Goal: Information Seeking & Learning: Learn about a topic

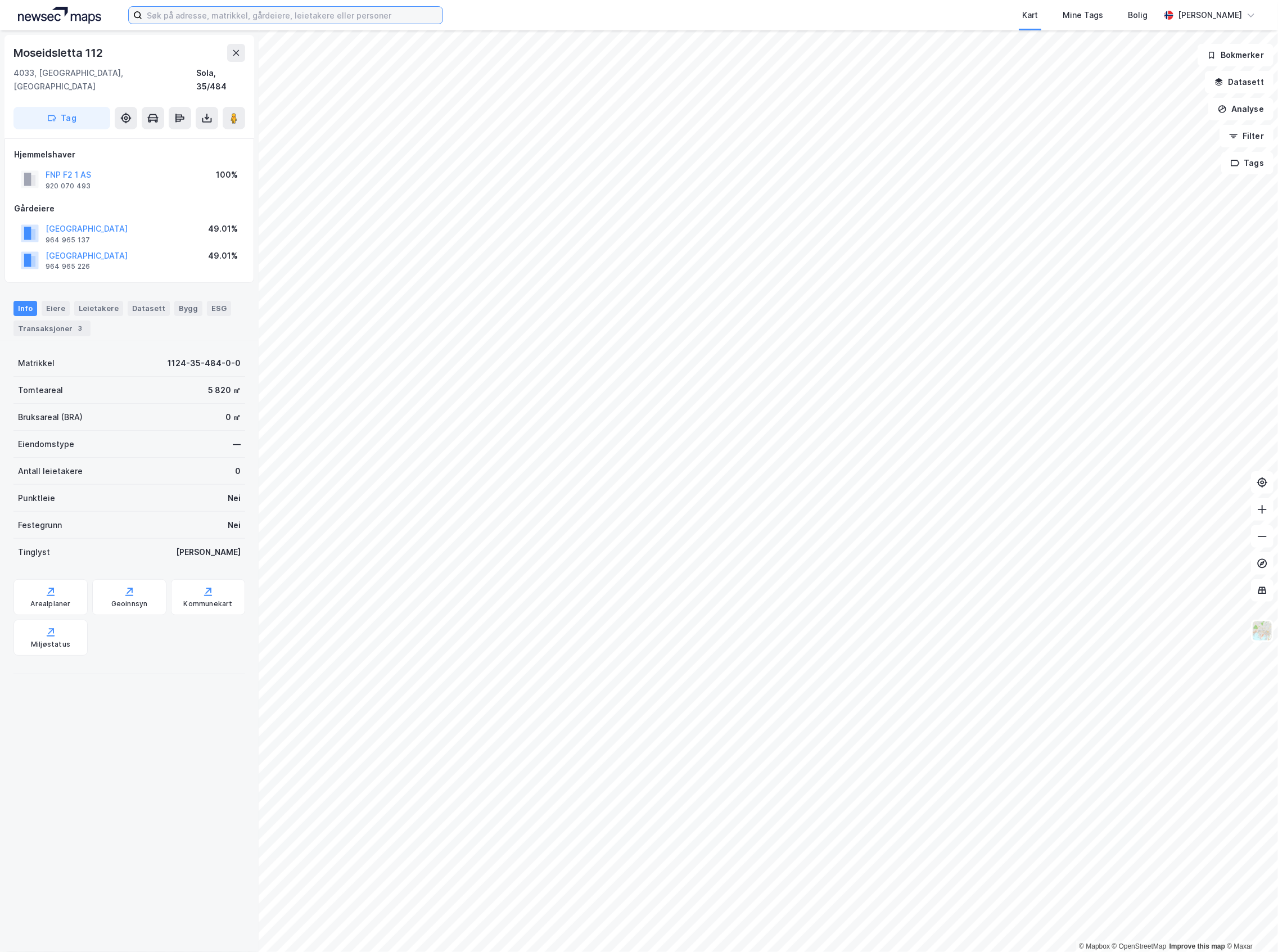
click at [227, 14] on input at bounding box center [293, 15] width 300 height 17
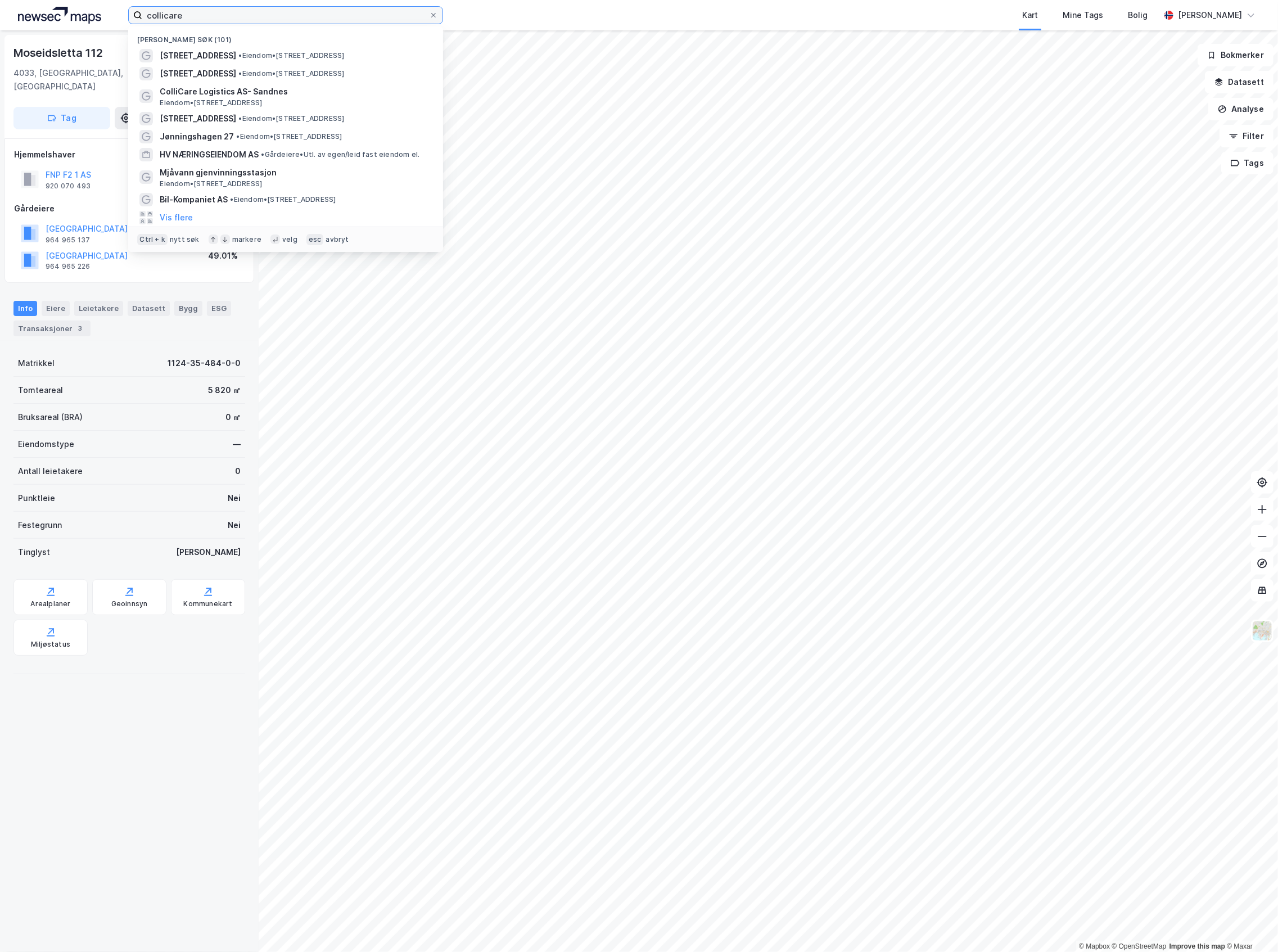
type input "collicare"
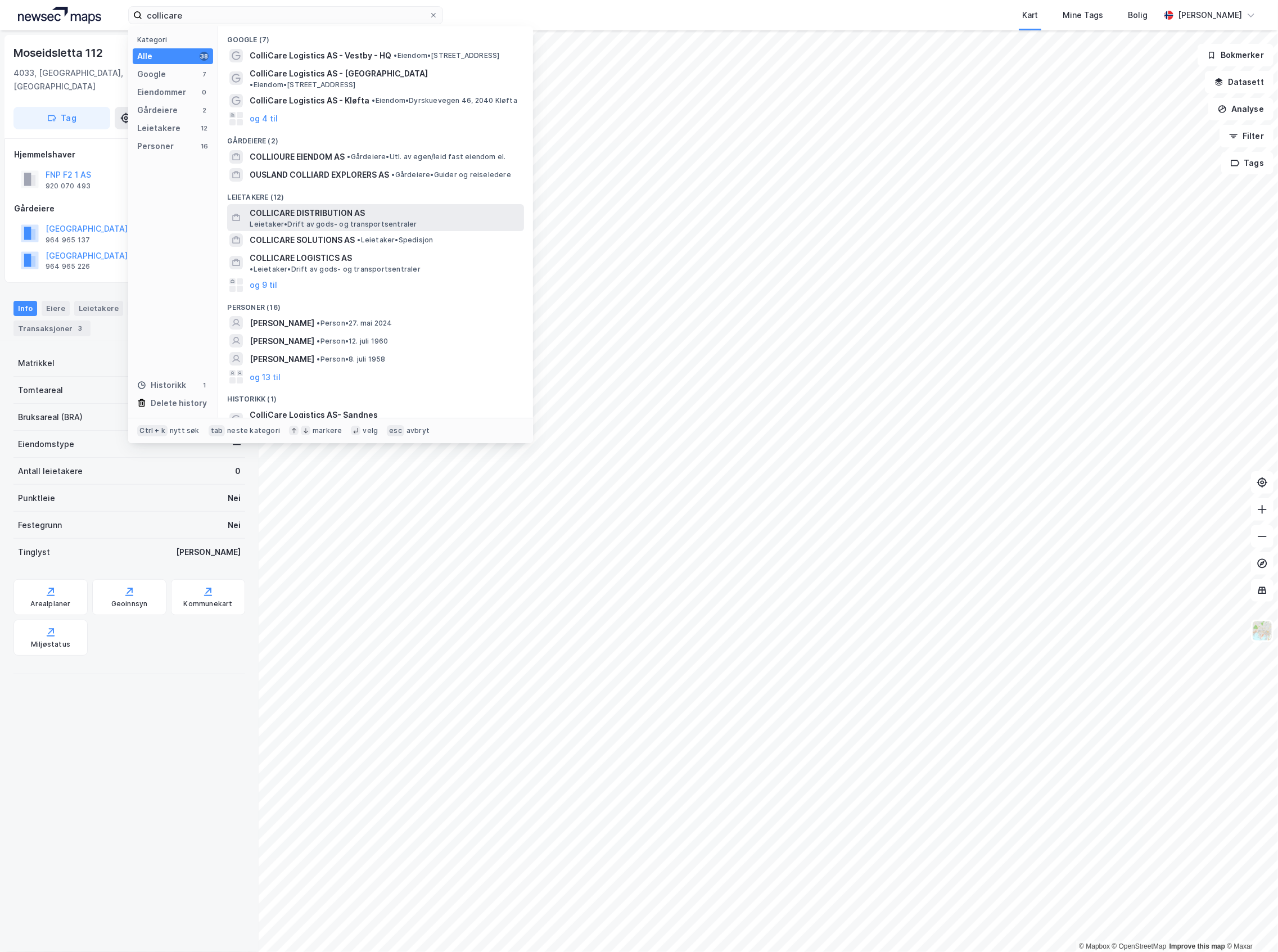
click at [367, 207] on span "COLLICARE DISTRIBUTION AS" at bounding box center [384, 213] width 270 height 14
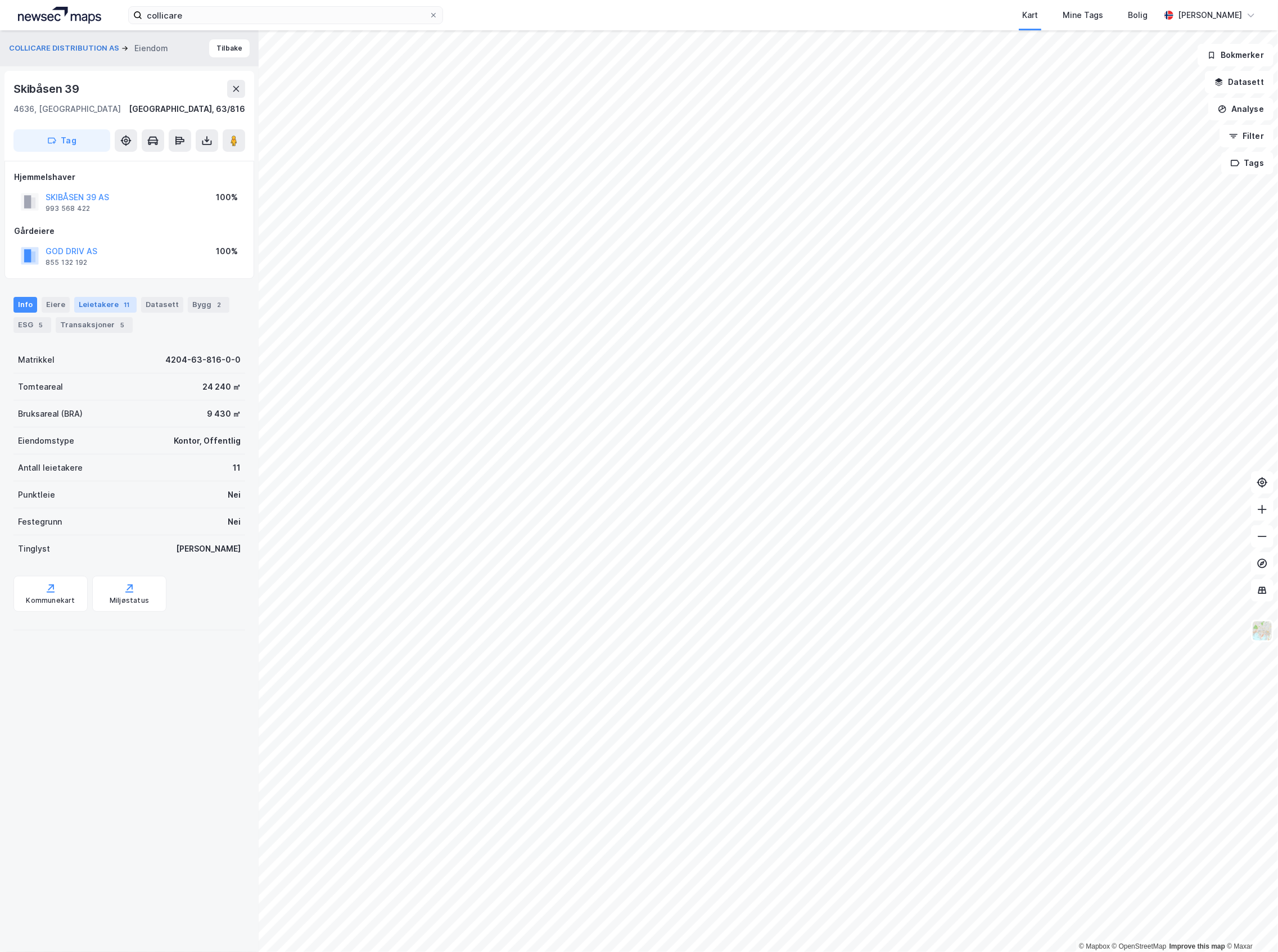
click at [95, 305] on div "Leietakere 11" at bounding box center [105, 305] width 62 height 16
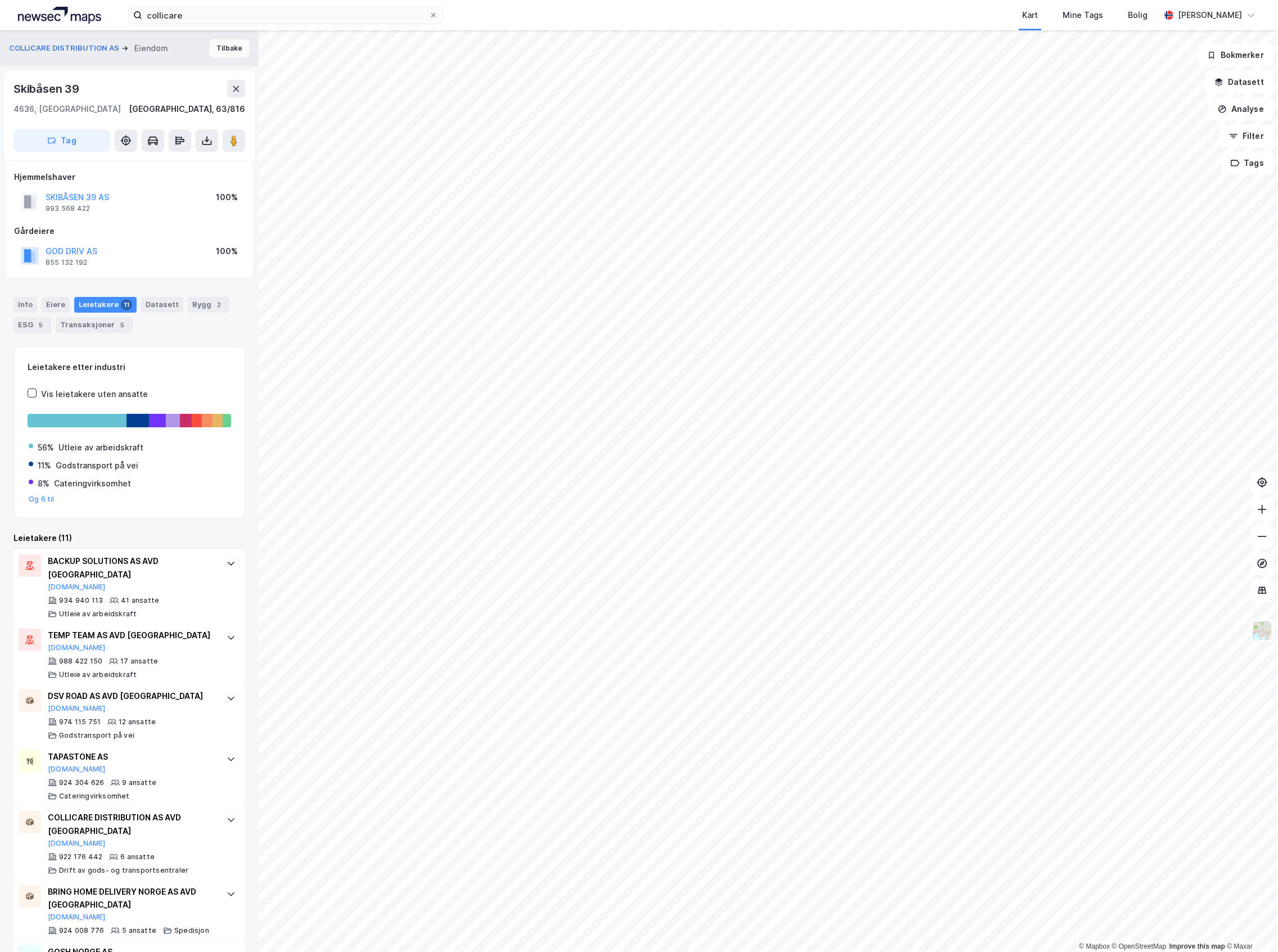
click at [223, 51] on button "Tilbake" at bounding box center [229, 48] width 41 height 18
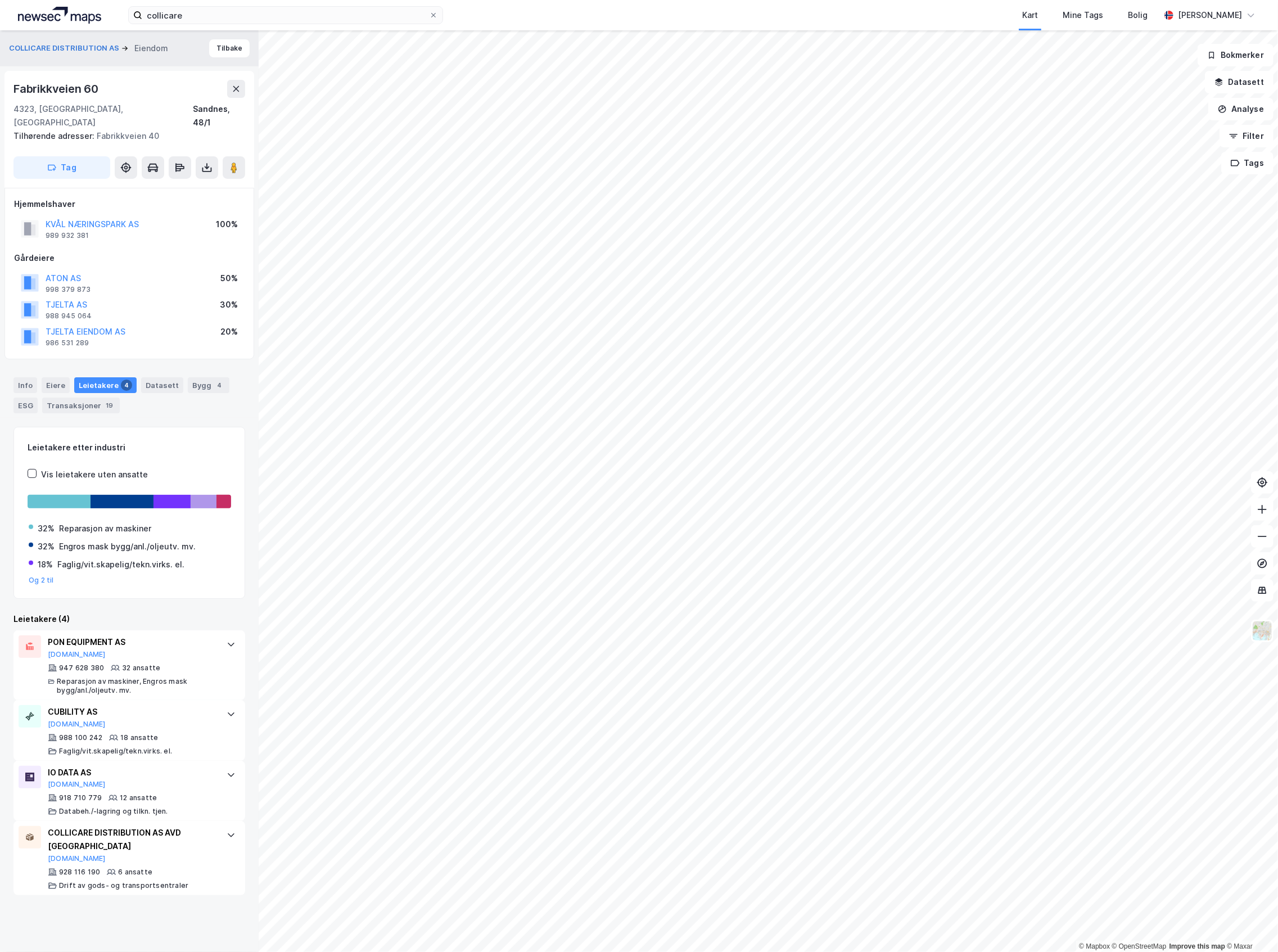
click at [221, 84] on div "Fabrikkveien 60" at bounding box center [129, 89] width 232 height 18
click at [237, 91] on icon at bounding box center [236, 89] width 9 height 9
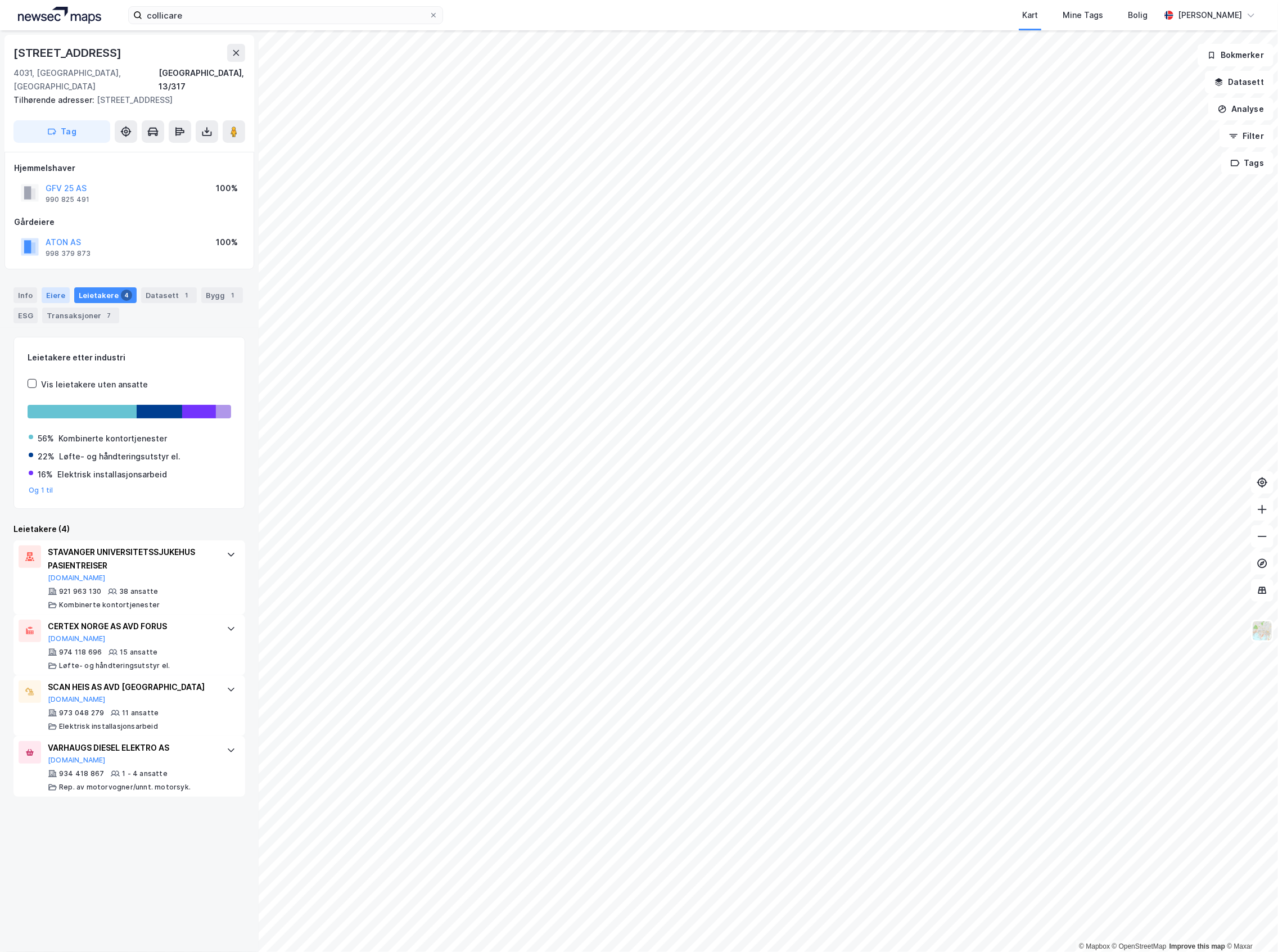
click at [65, 287] on div "Eiere" at bounding box center [56, 295] width 28 height 16
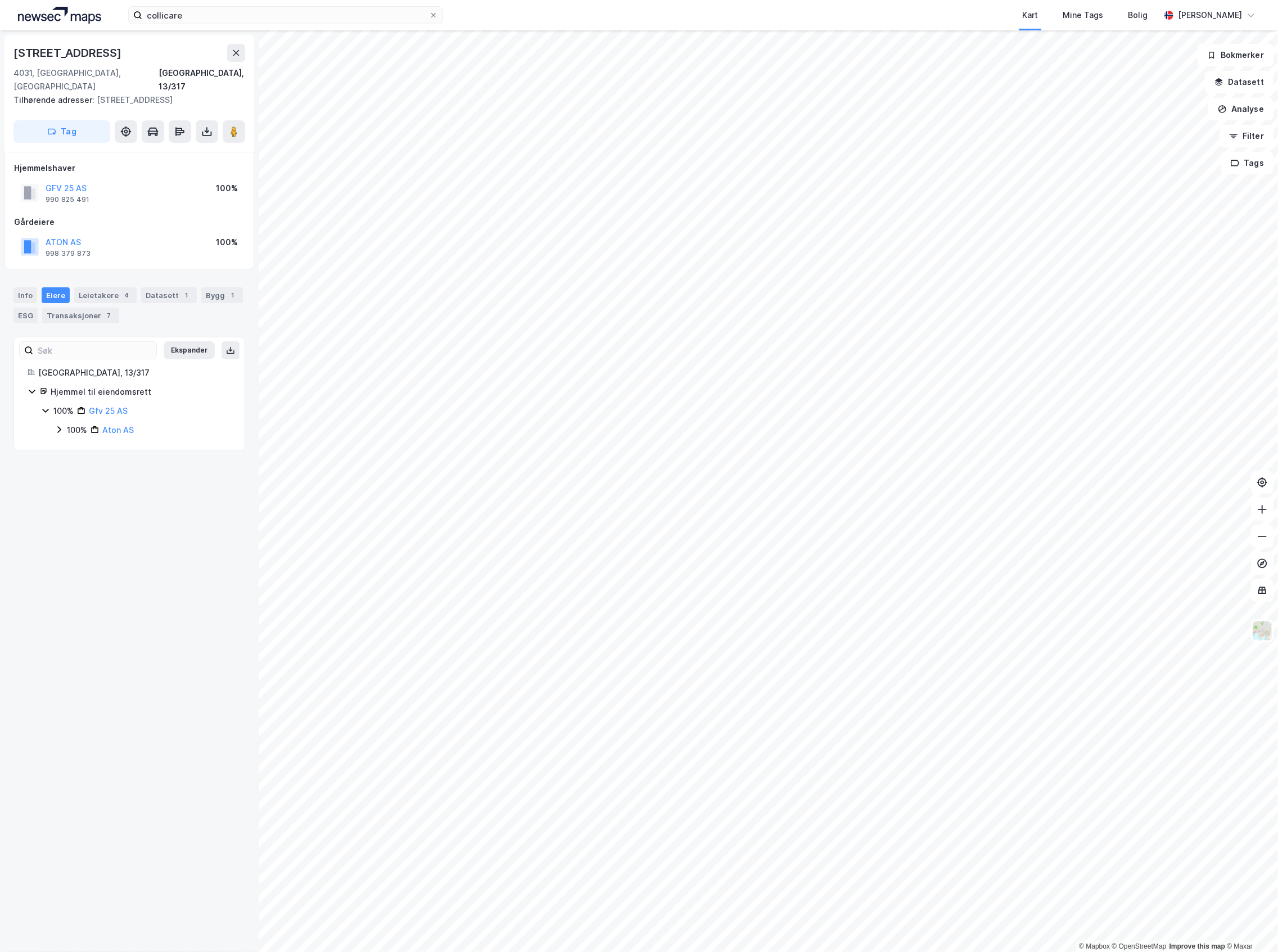
click at [56, 425] on icon at bounding box center [59, 429] width 9 height 9
click at [109, 287] on div "Leietakere 4" at bounding box center [105, 295] width 62 height 16
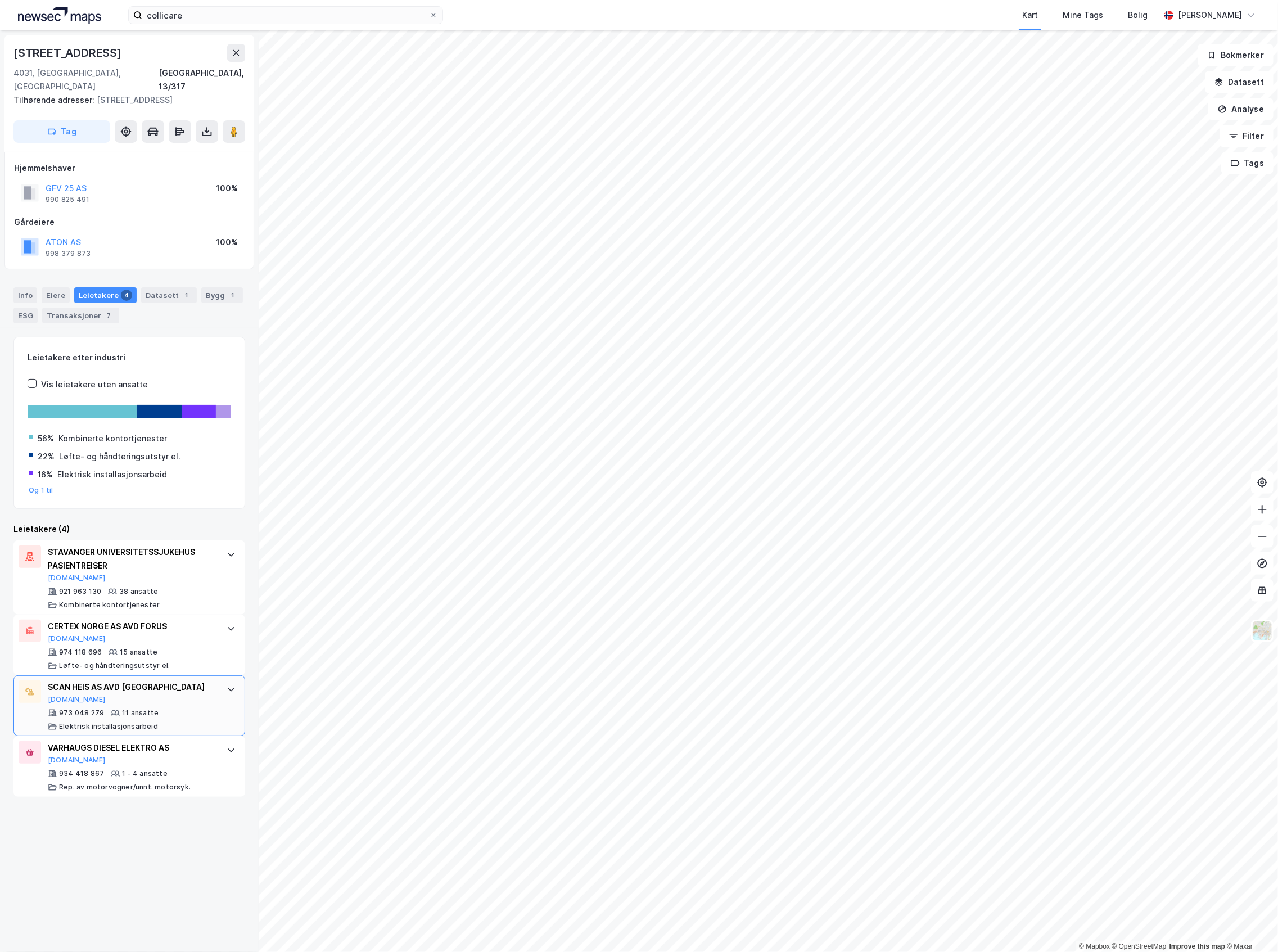
click at [161, 693] on div "SCAN HEIS AS AVD STAVANGER [DOMAIN_NAME] 973 048 279 11 ansatte Elektrisk insta…" at bounding box center [132, 706] width 168 height 51
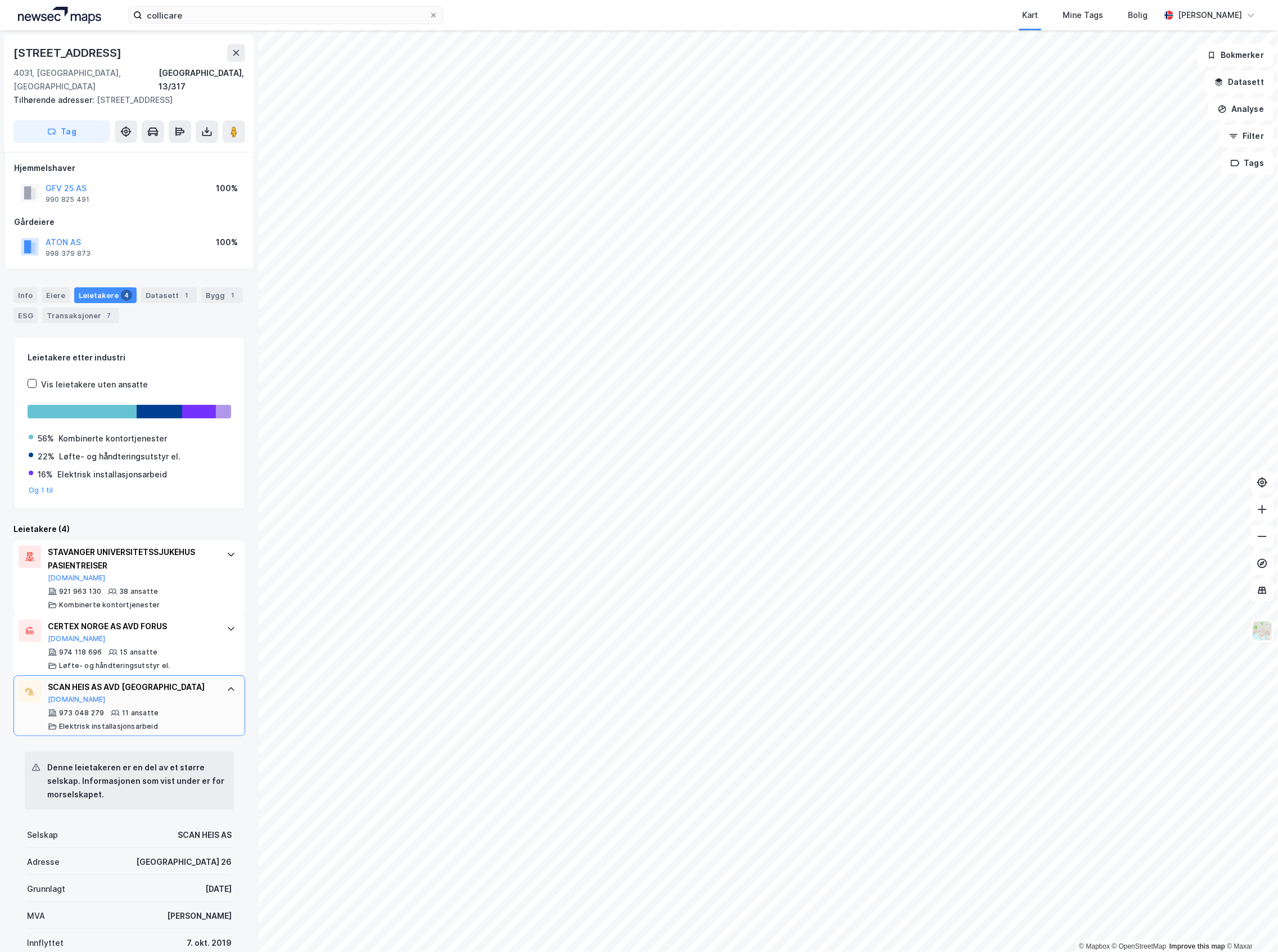
click at [160, 689] on div "SCAN HEIS AS AVD STAVANGER [DOMAIN_NAME]" at bounding box center [132, 692] width 168 height 23
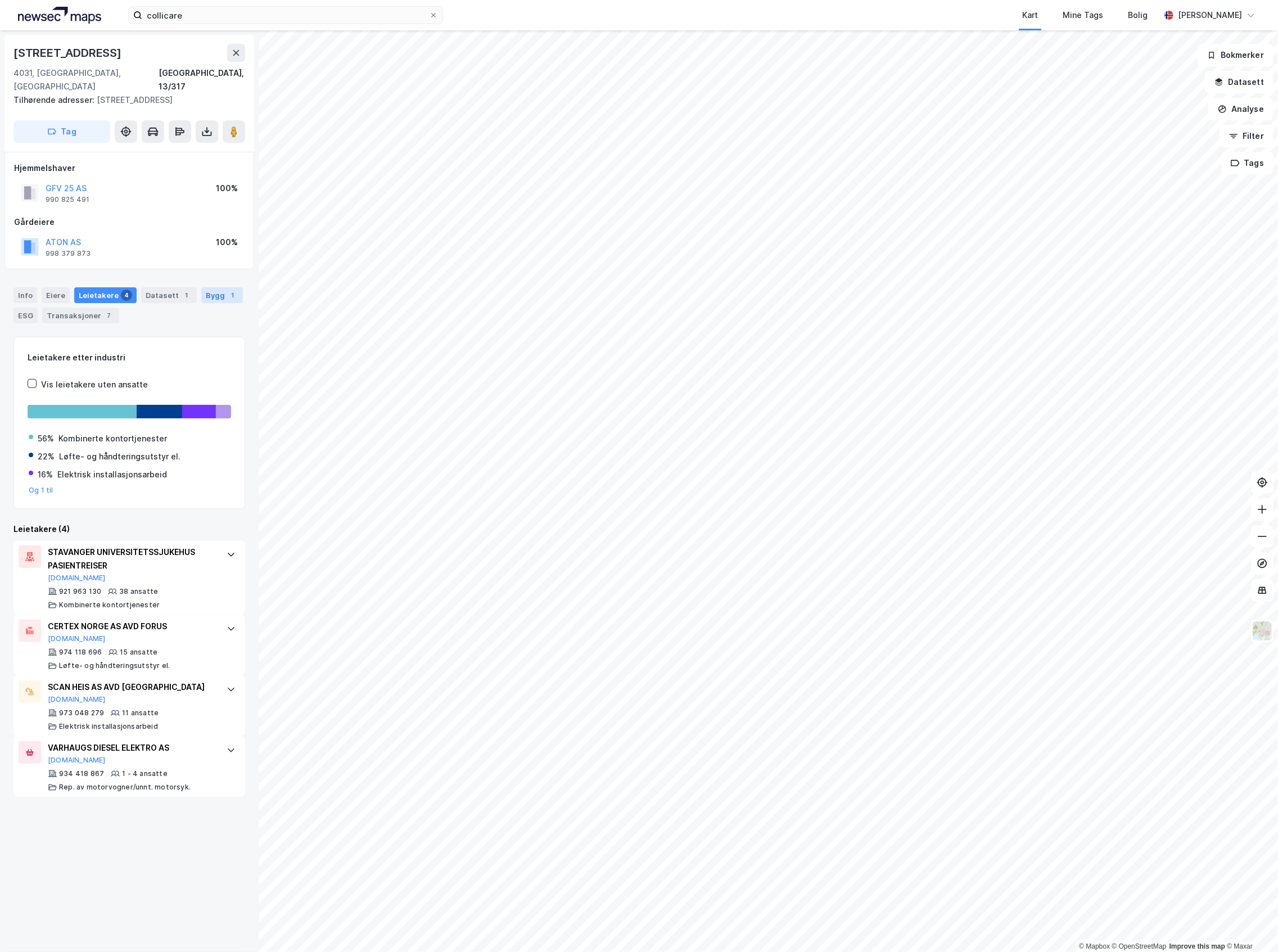
click at [210, 287] on div "Bygg 1" at bounding box center [222, 295] width 42 height 16
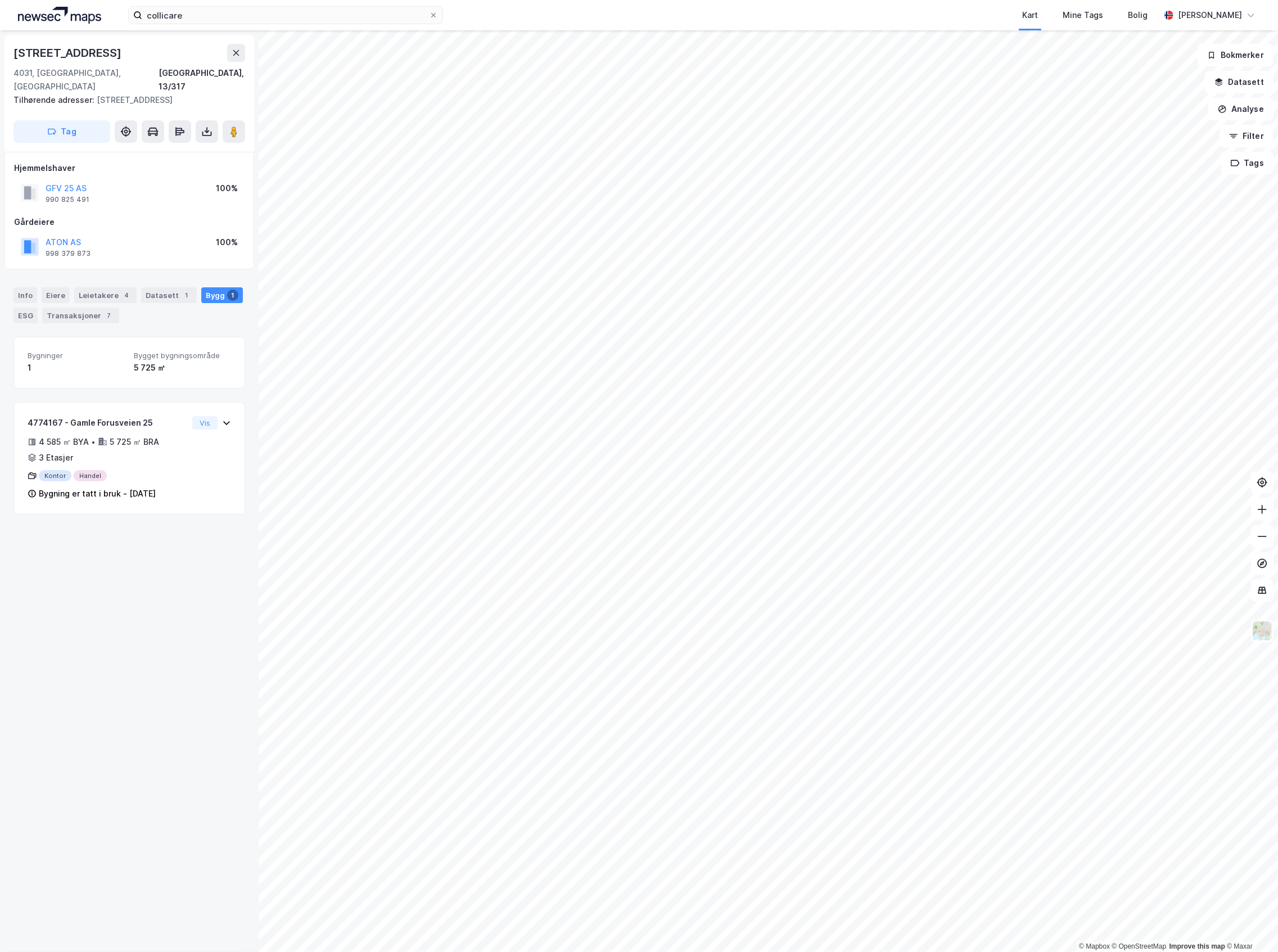
click at [108, 292] on div "Info [PERSON_NAME] 4 Datasett 1 Bygg 1 ESG Transaksjoner 7" at bounding box center [129, 305] width 232 height 36
click at [121, 290] on div "4" at bounding box center [126, 295] width 11 height 11
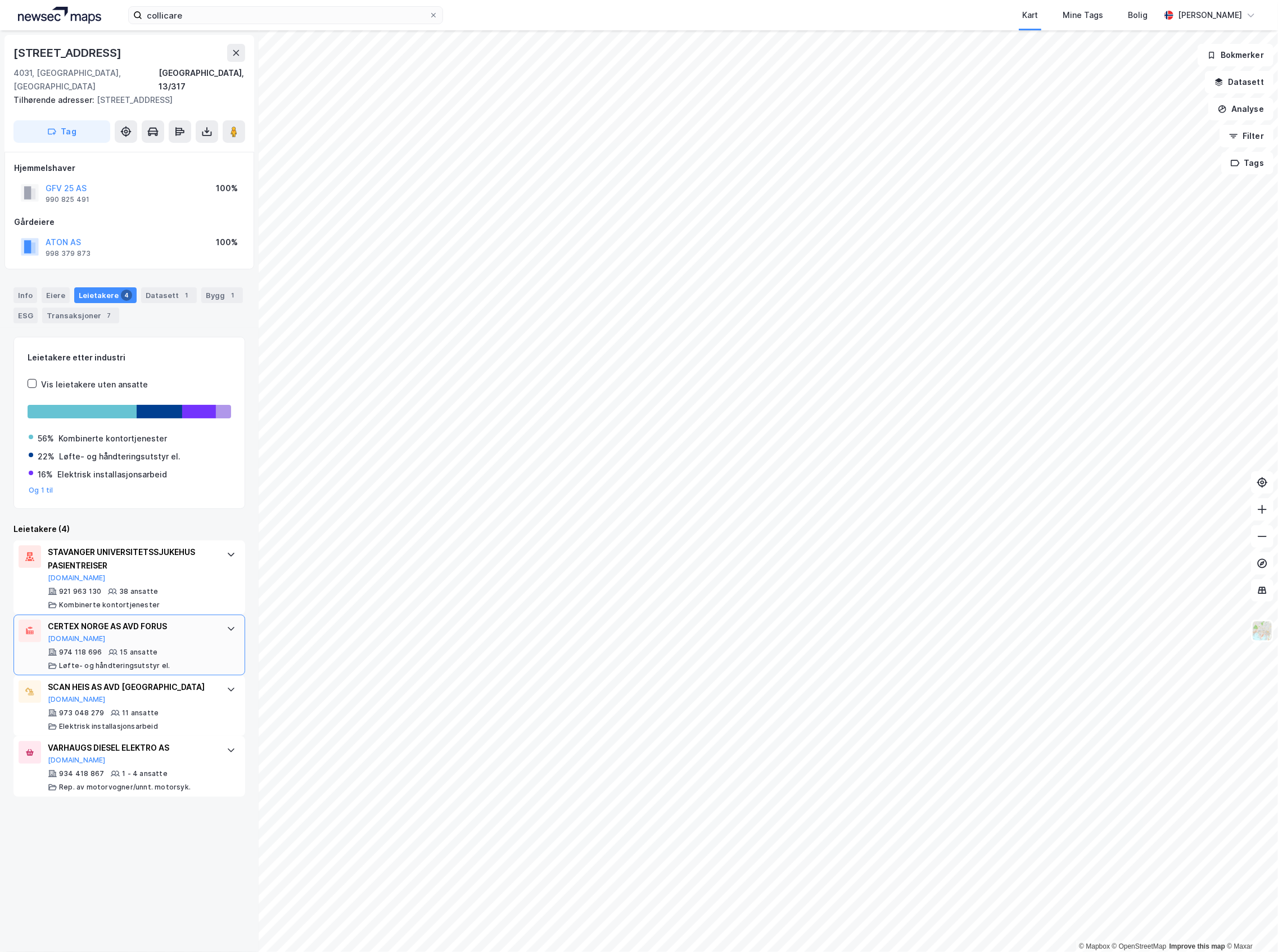
click at [164, 648] on div "974 118 696 15 ansatte Løfte- og håndteringsutstyr el." at bounding box center [132, 659] width 168 height 23
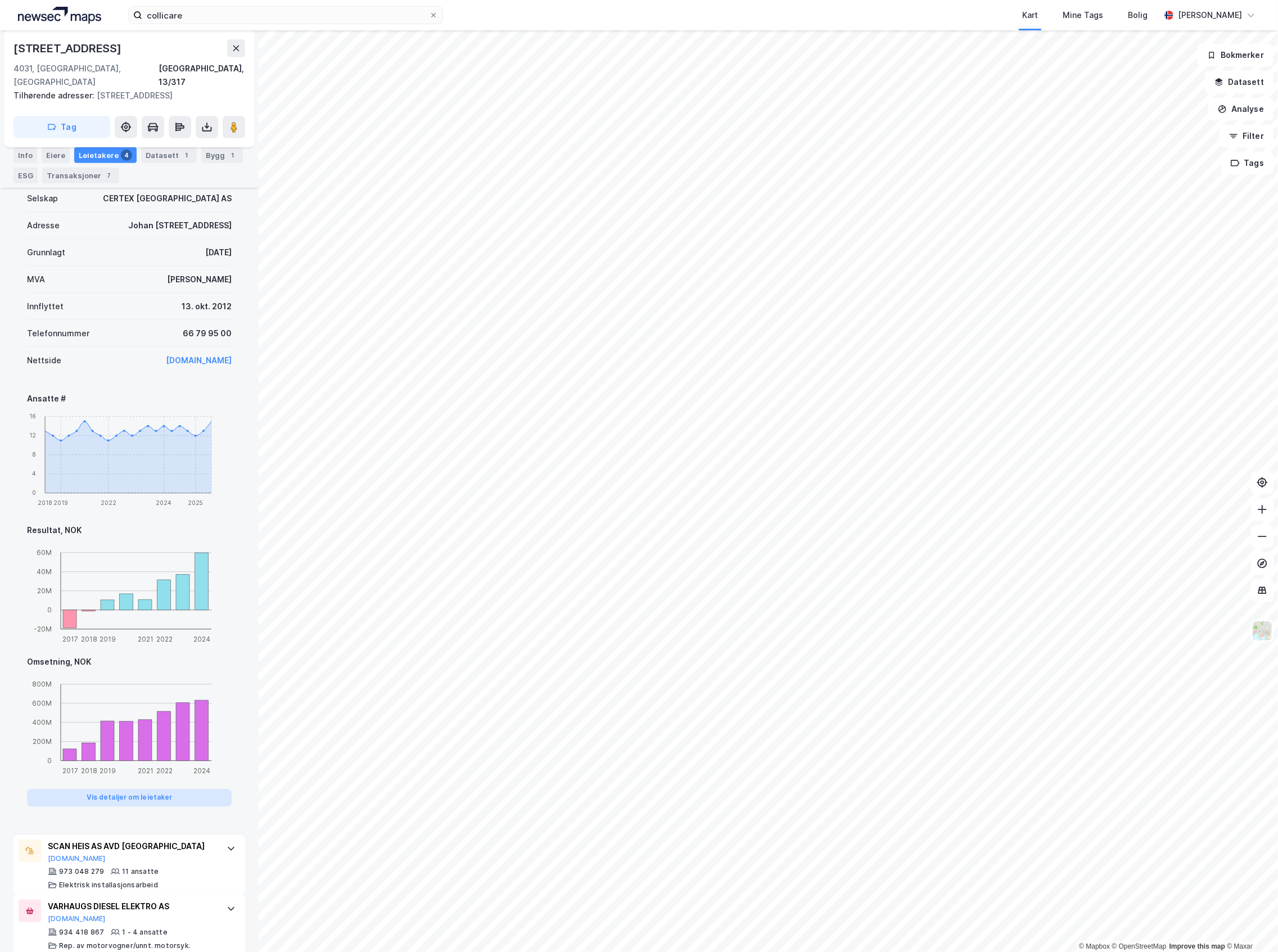
scroll to position [583, 0]
